Goal: Check status: Check status

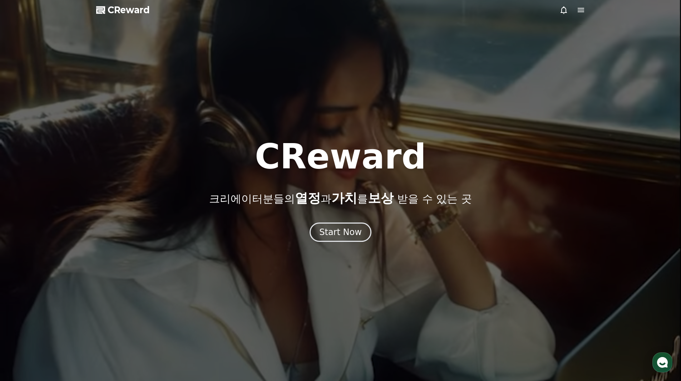
click at [581, 11] on icon at bounding box center [580, 10] width 9 height 9
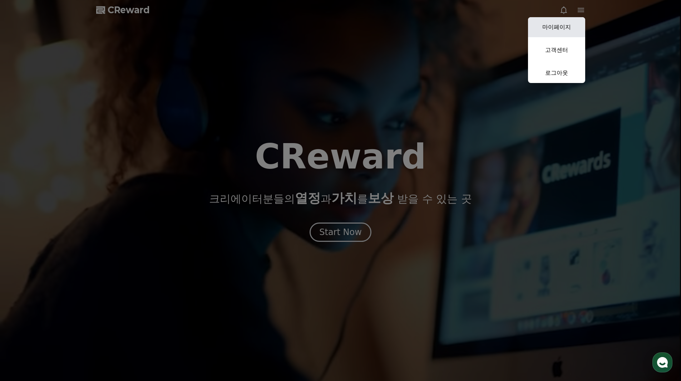
click at [557, 21] on link "마이페이지" at bounding box center [556, 27] width 57 height 20
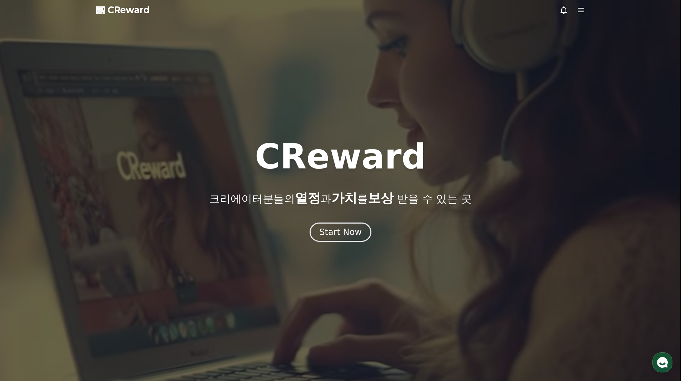
select select "**********"
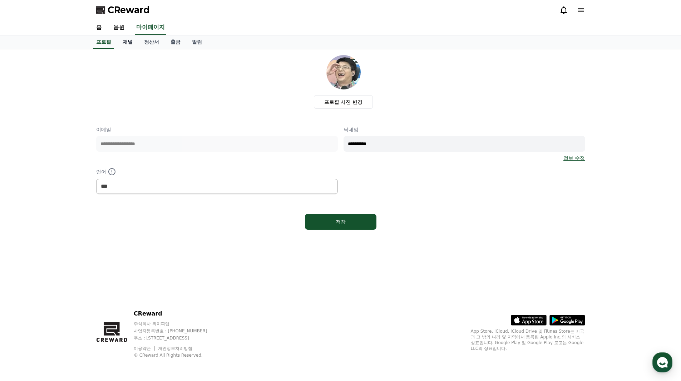
click at [131, 43] on link "채널" at bounding box center [127, 42] width 21 height 14
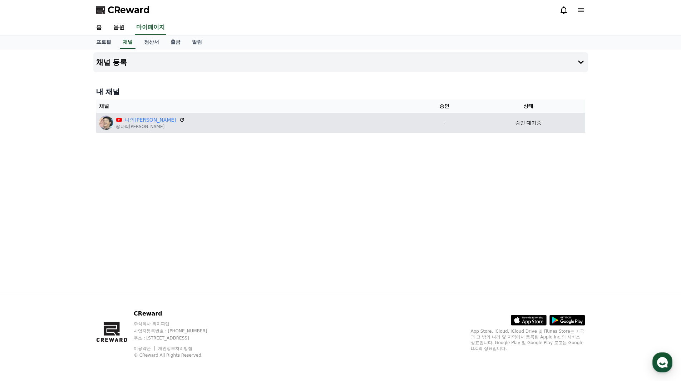
click at [515, 124] on p "승인 대기중" at bounding box center [528, 123] width 26 height 8
click at [419, 125] on p "-" at bounding box center [443, 123] width 49 height 8
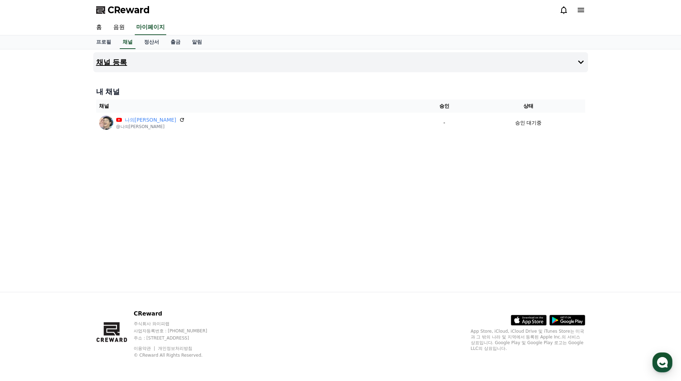
click at [583, 65] on icon at bounding box center [580, 62] width 9 height 9
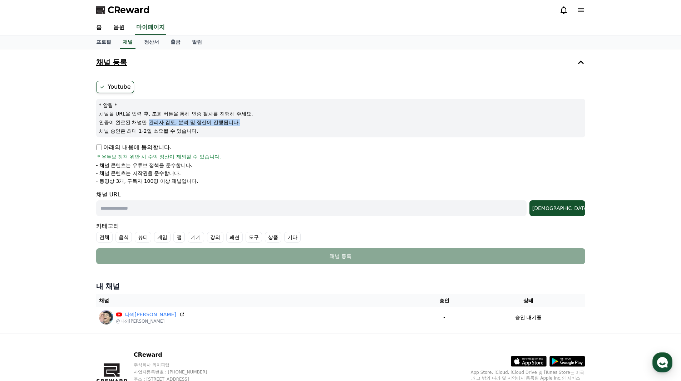
drag, startPoint x: 149, startPoint y: 123, endPoint x: 240, endPoint y: 125, distance: 90.8
click at [240, 125] on p "인증이 완료된 채널만 관리자 검토, 분석 및 정산이 진행됩니다." at bounding box center [340, 122] width 483 height 7
drag, startPoint x: 100, startPoint y: 131, endPoint x: 283, endPoint y: 131, distance: 182.9
click at [283, 131] on p "채널 승인은 최대 1-2일 소요될 수 있습니다." at bounding box center [340, 130] width 483 height 7
